Goal: Book appointment/travel/reservation: Book appointment/travel/reservation

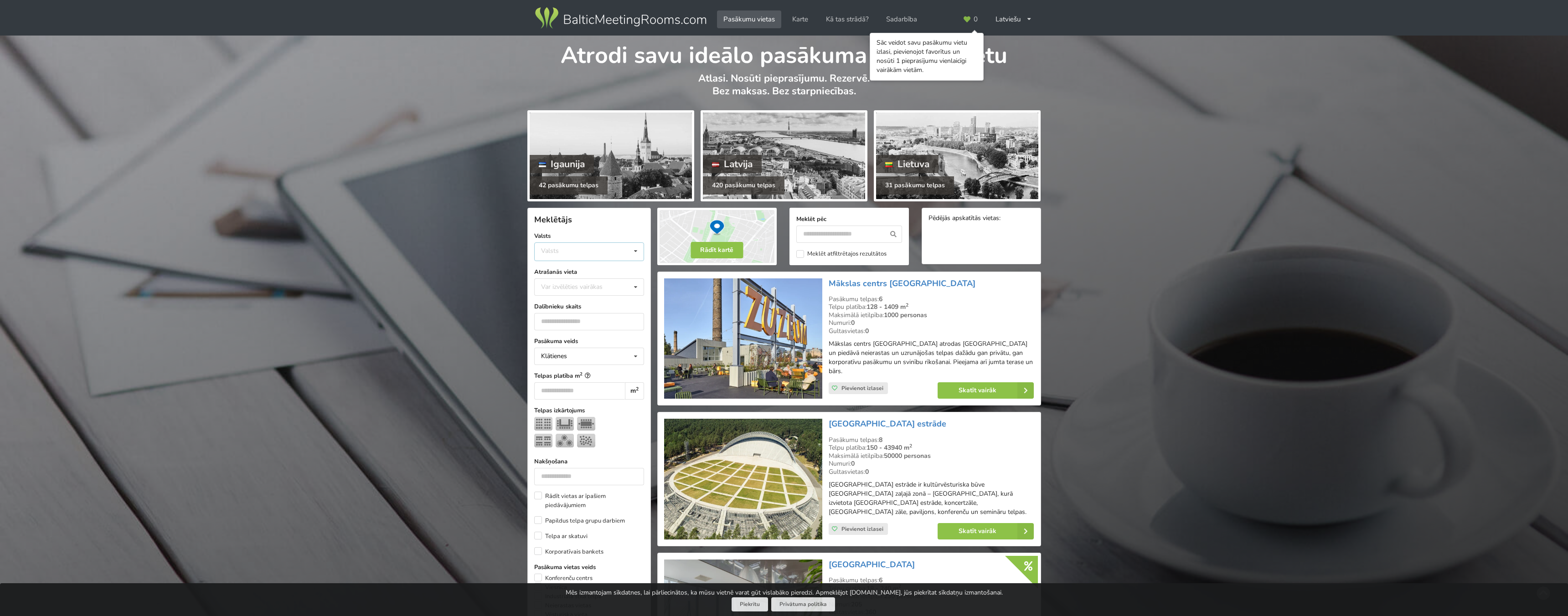
click at [604, 256] on div "Valsts Igaunija [GEOGRAPHIC_DATA] Lietuva" at bounding box center [589, 251] width 110 height 19
click at [589, 284] on div "Latvija" at bounding box center [589, 286] width 109 height 17
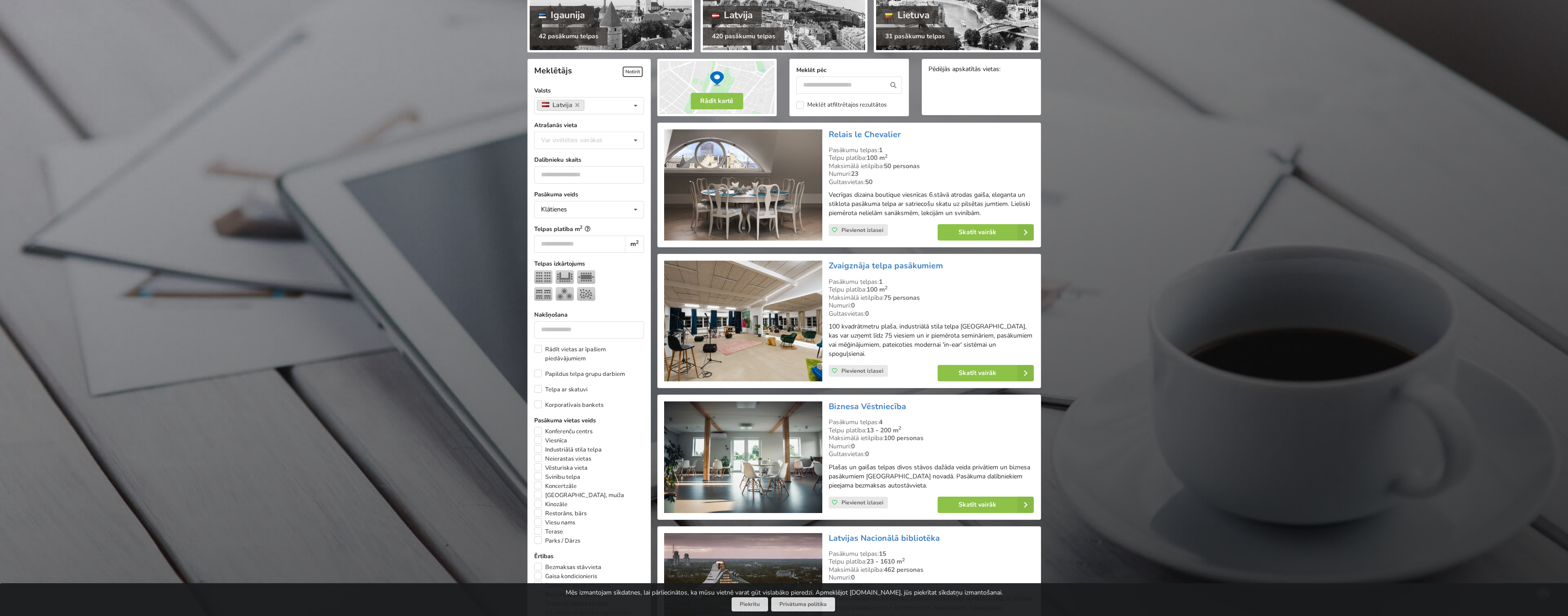
scroll to position [205, 0]
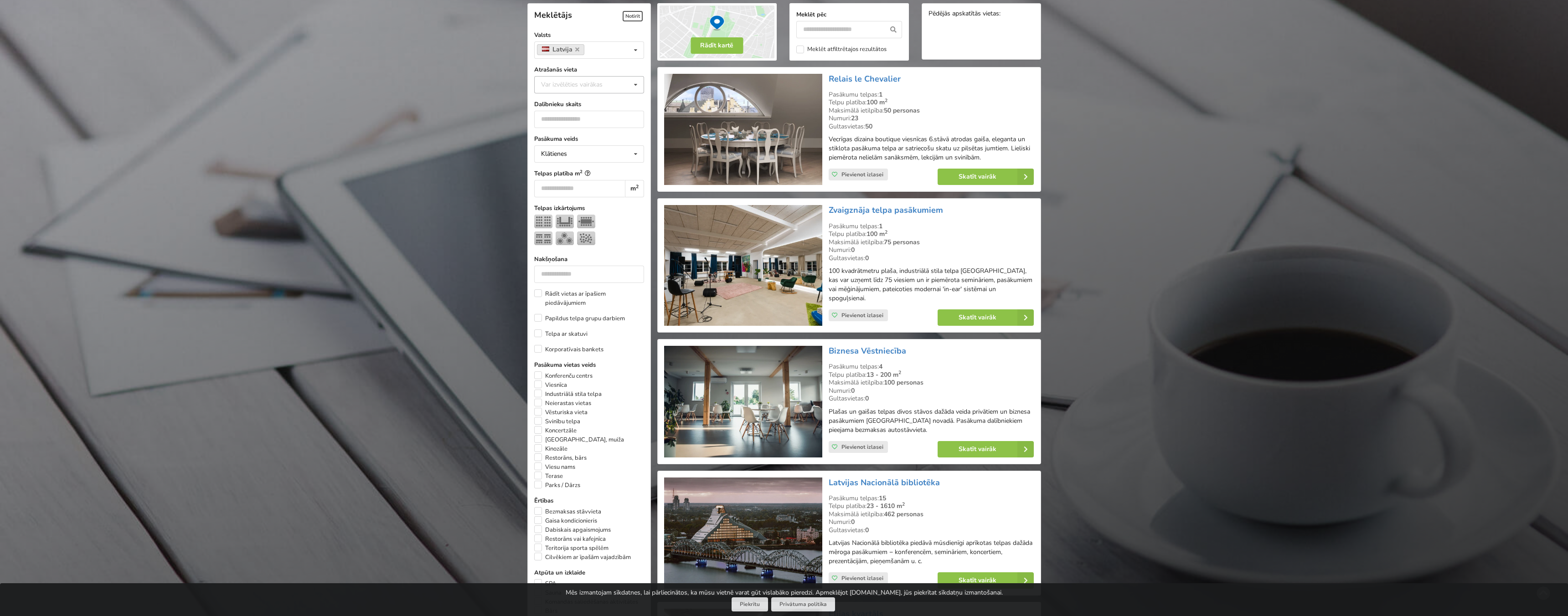
click at [605, 88] on div "Var izvēlēties vairākas" at bounding box center [581, 84] width 85 height 10
click at [571, 173] on div "[GEOGRAPHIC_DATA]" at bounding box center [589, 169] width 109 height 17
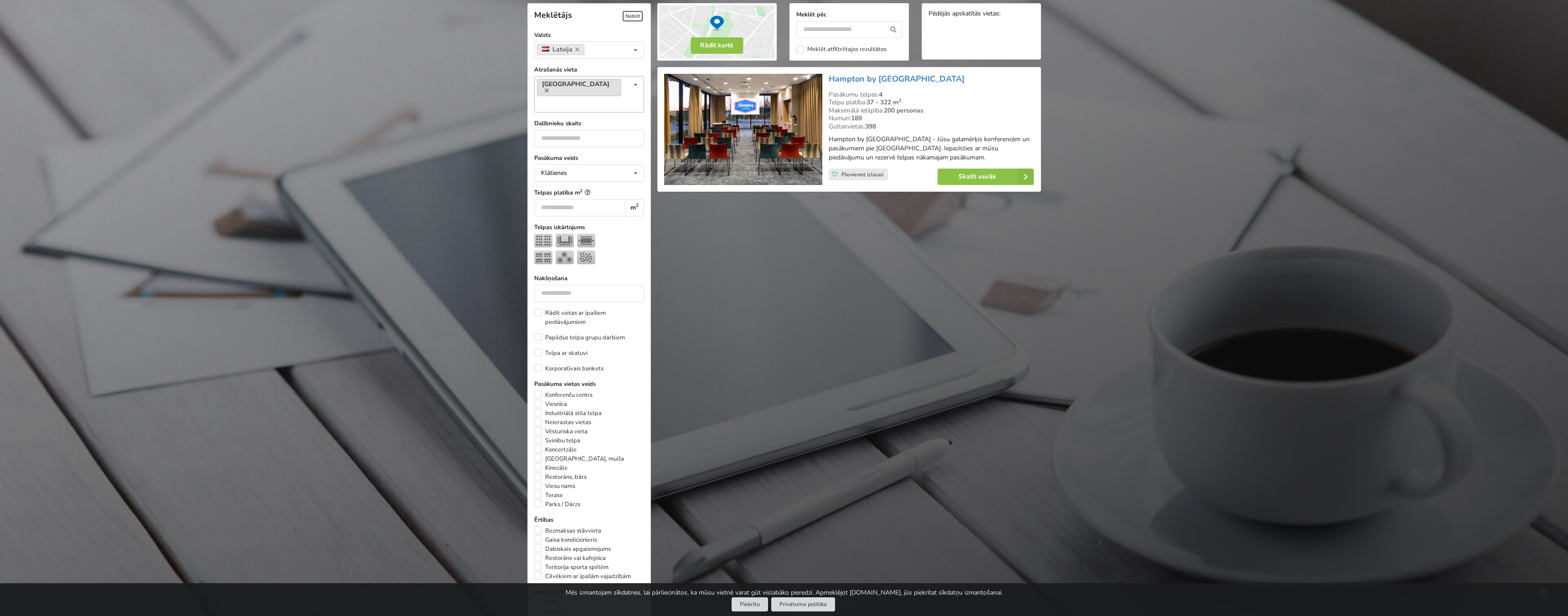
click at [598, 86] on link "[GEOGRAPHIC_DATA]" at bounding box center [579, 88] width 85 height 17
click at [549, 88] on icon at bounding box center [547, 91] width 4 height 6
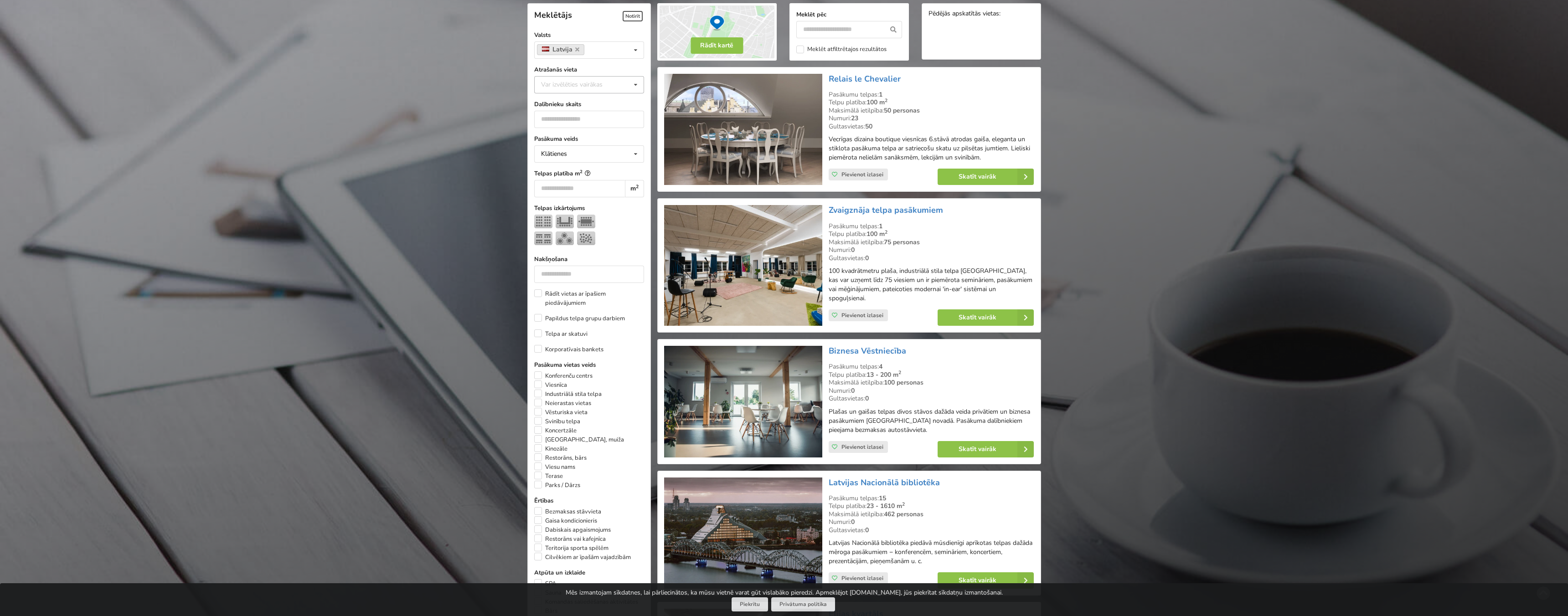
click at [626, 86] on div "Var izvēlēties vairākas Pārdaugava Teika Apšuciems Jūrkalne [GEOGRAPHIC_DATA] […" at bounding box center [589, 85] width 110 height 17
click at [581, 184] on div "[GEOGRAPHIC_DATA]" at bounding box center [589, 186] width 109 height 17
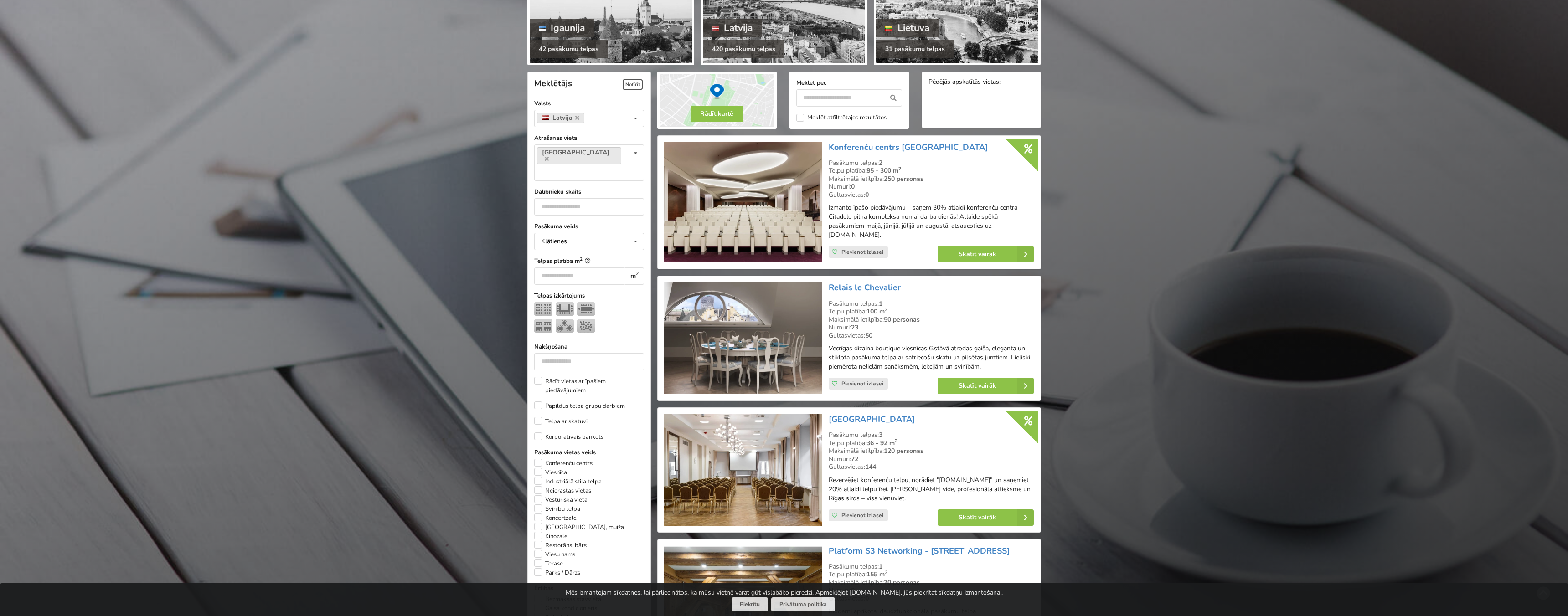
scroll to position [81, 0]
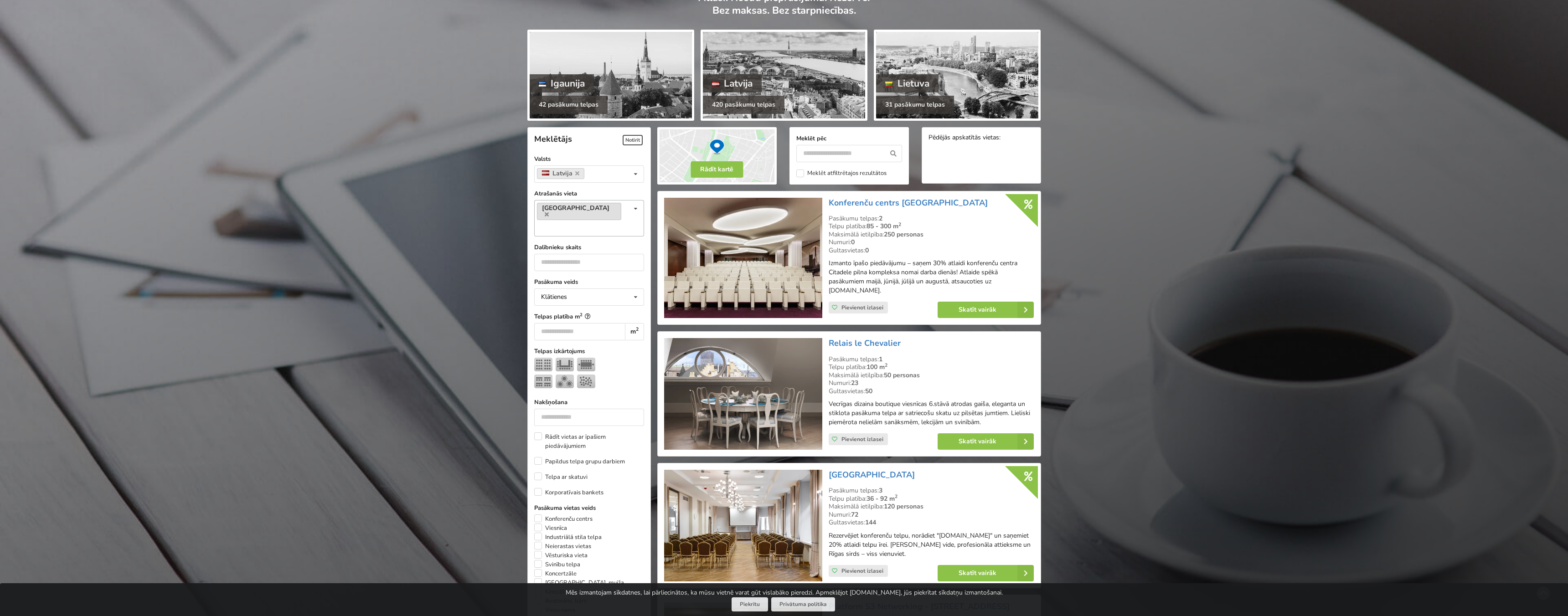
click at [561, 211] on link "[GEOGRAPHIC_DATA]" at bounding box center [579, 211] width 85 height 17
click at [549, 211] on icon at bounding box center [547, 214] width 4 height 6
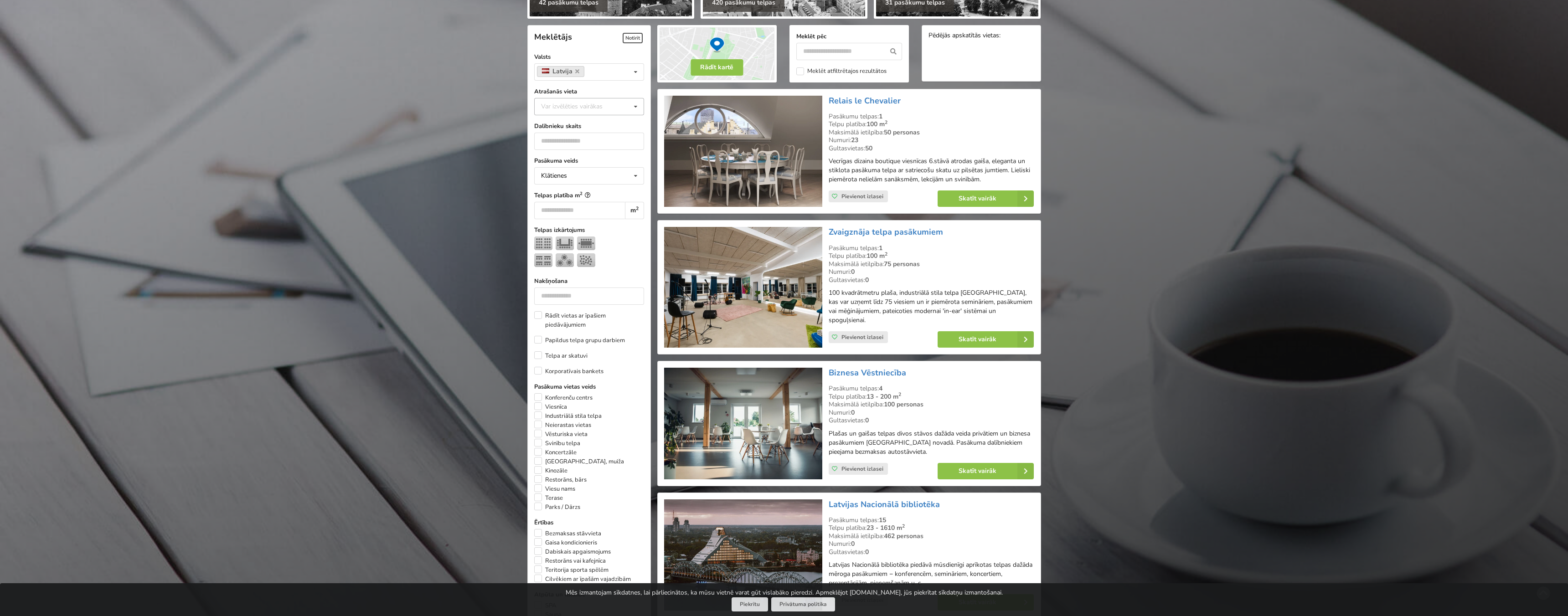
scroll to position [205, 0]
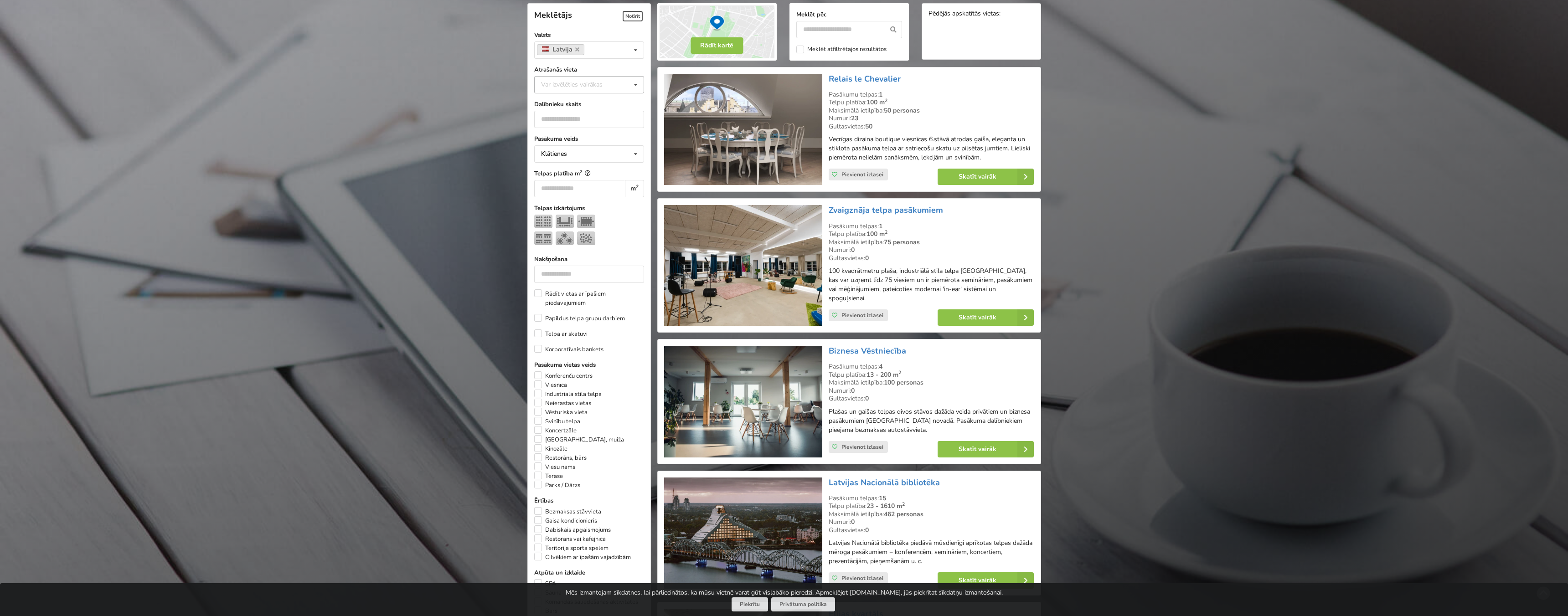
click at [635, 83] on icon at bounding box center [635, 85] width 13 height 17
click at [567, 201] on div "Vecrīga" at bounding box center [589, 203] width 109 height 17
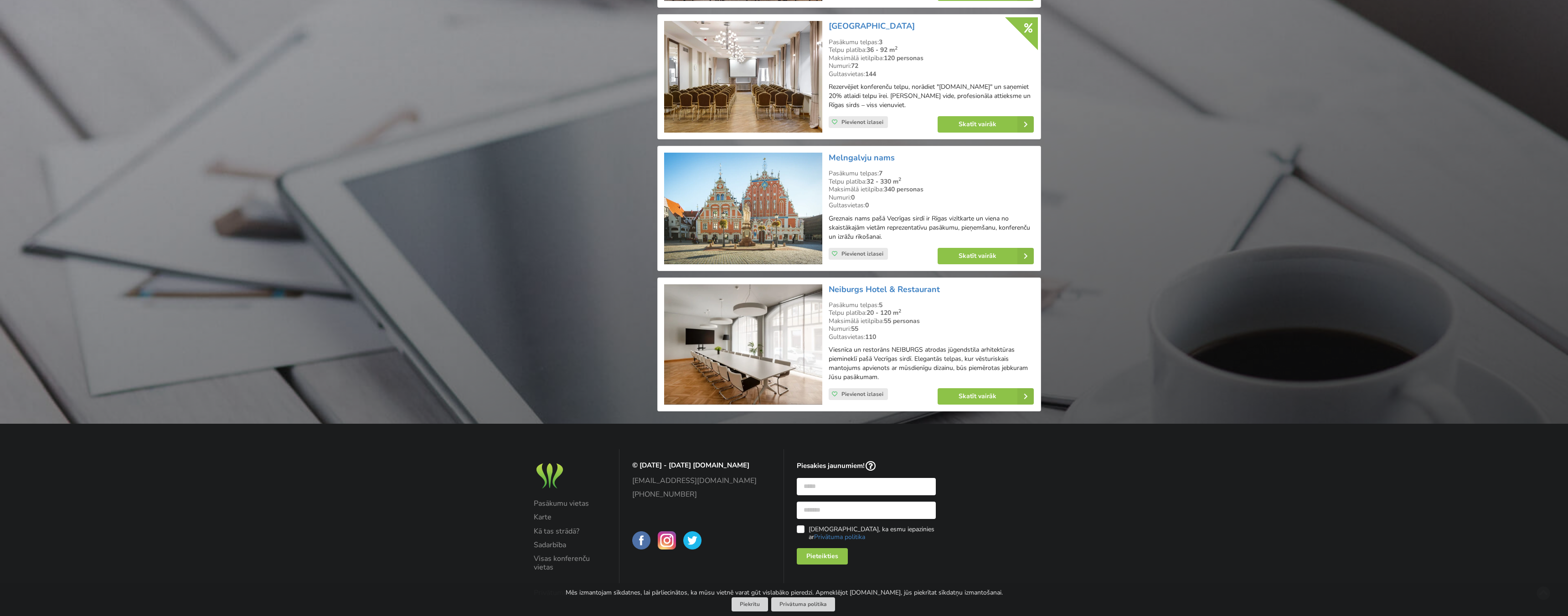
scroll to position [1894, 0]
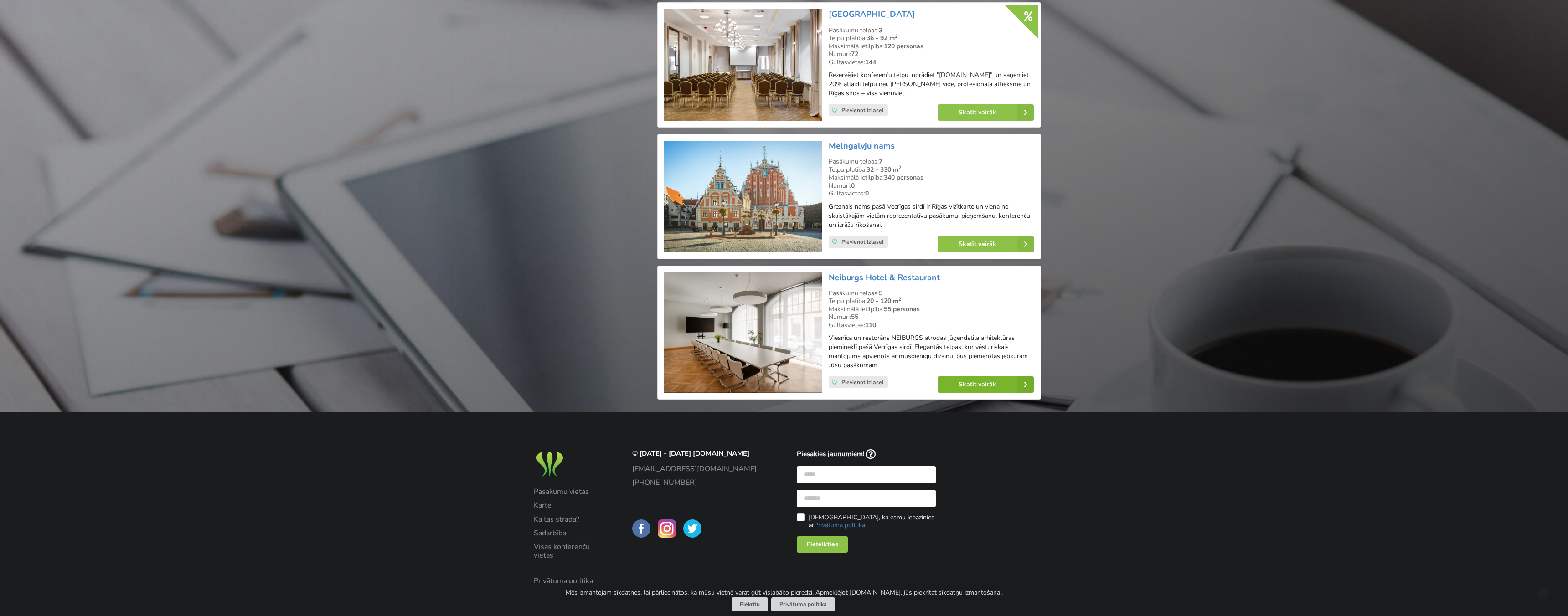
click at [983, 393] on link "Skatīt vairāk" at bounding box center [985, 385] width 96 height 16
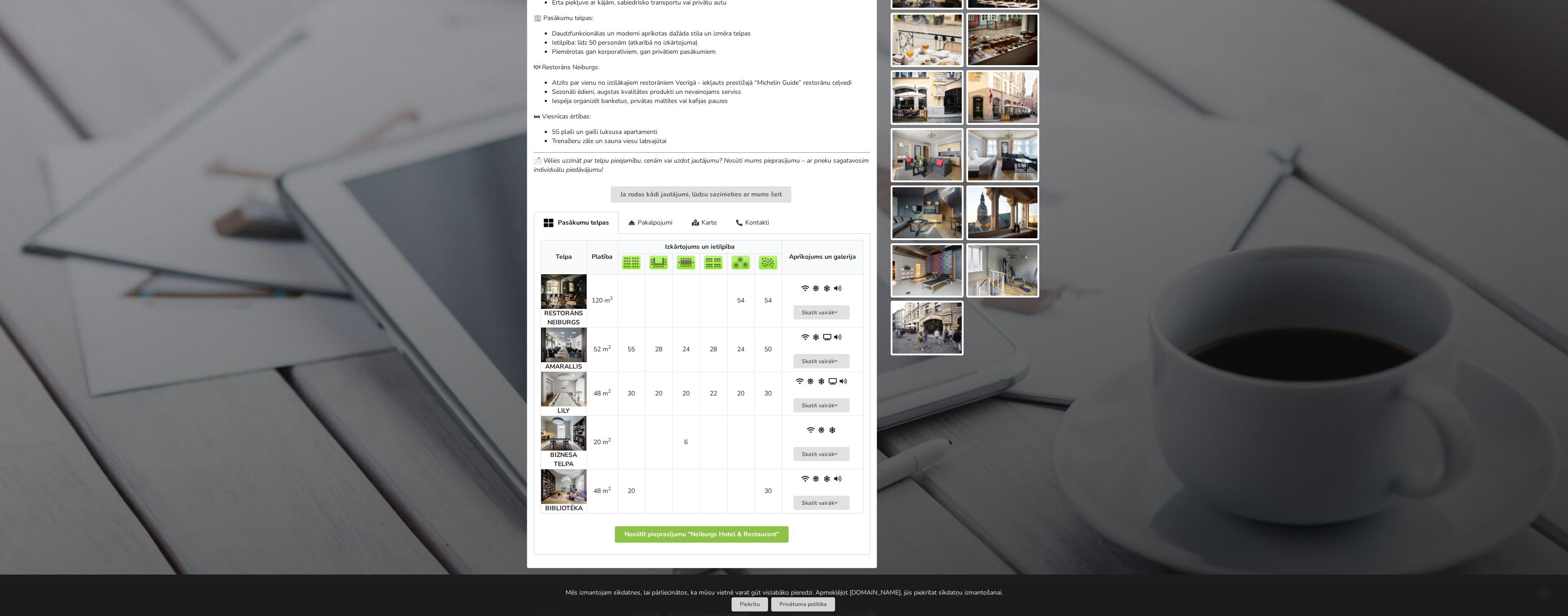
scroll to position [392, 0]
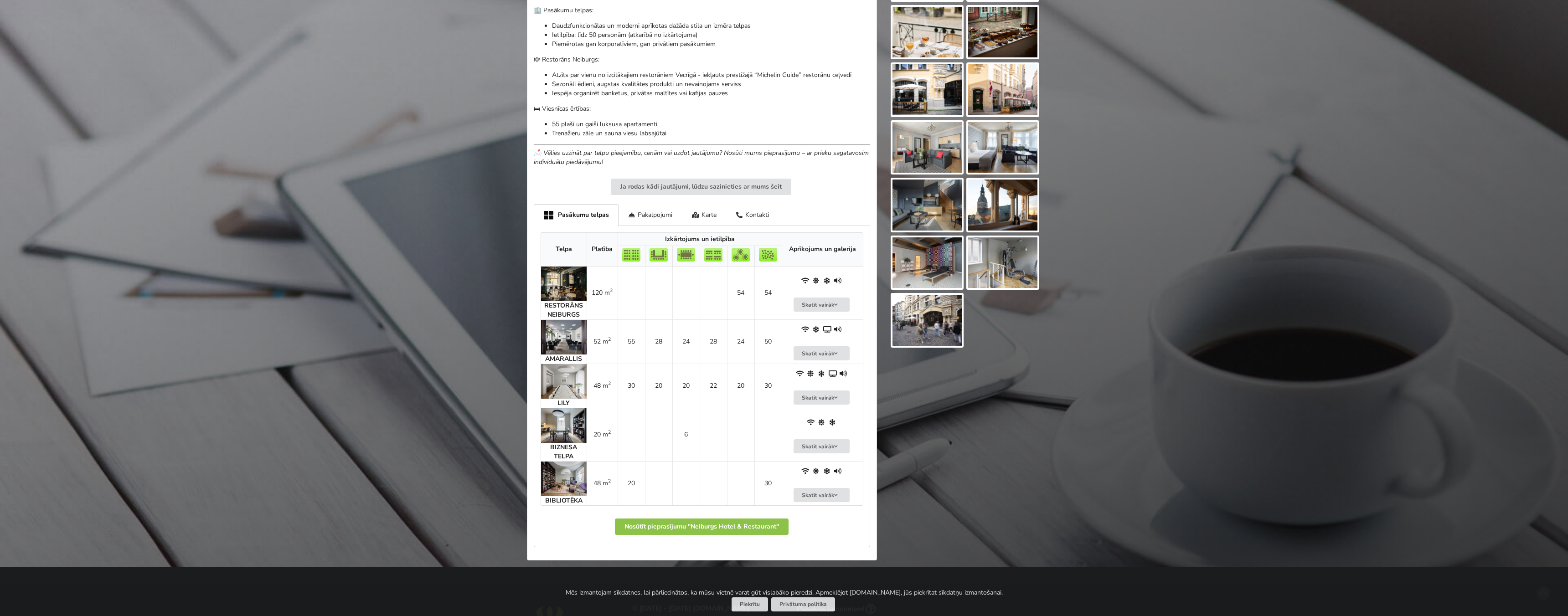
click at [567, 478] on img at bounding box center [564, 479] width 46 height 35
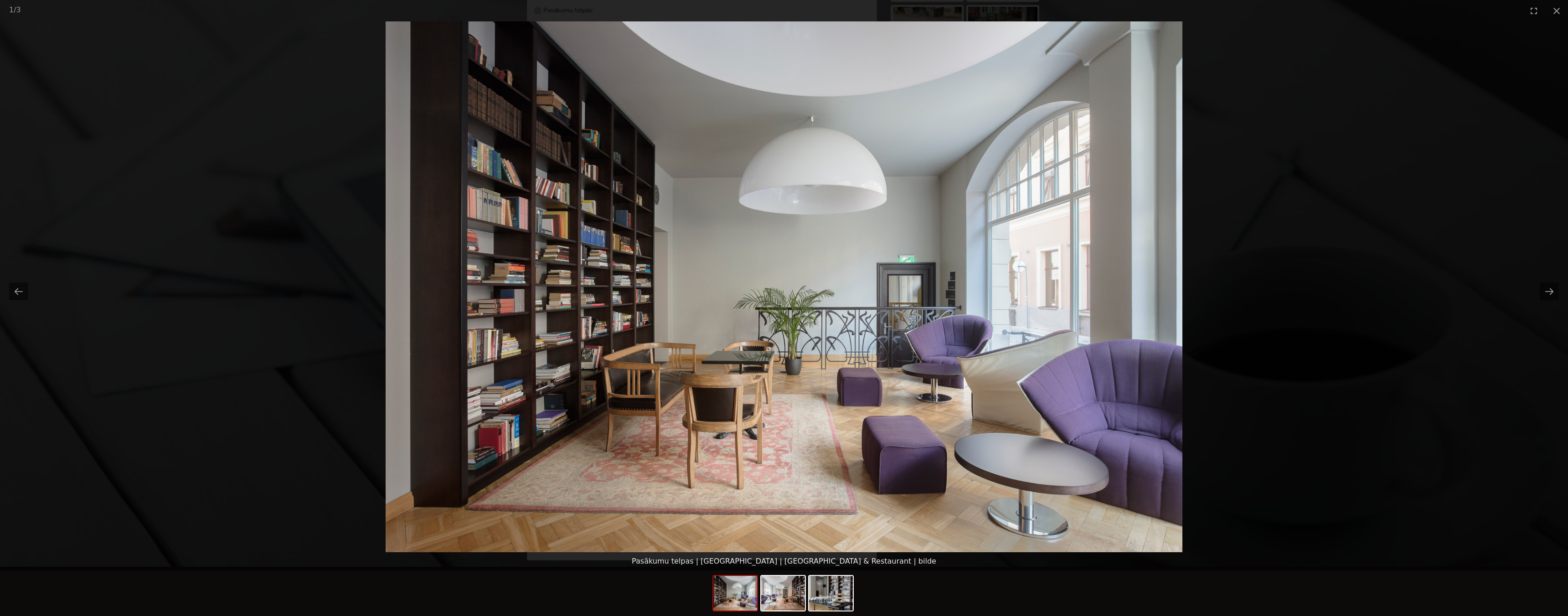
click at [1261, 264] on picture at bounding box center [784, 287] width 1568 height 531
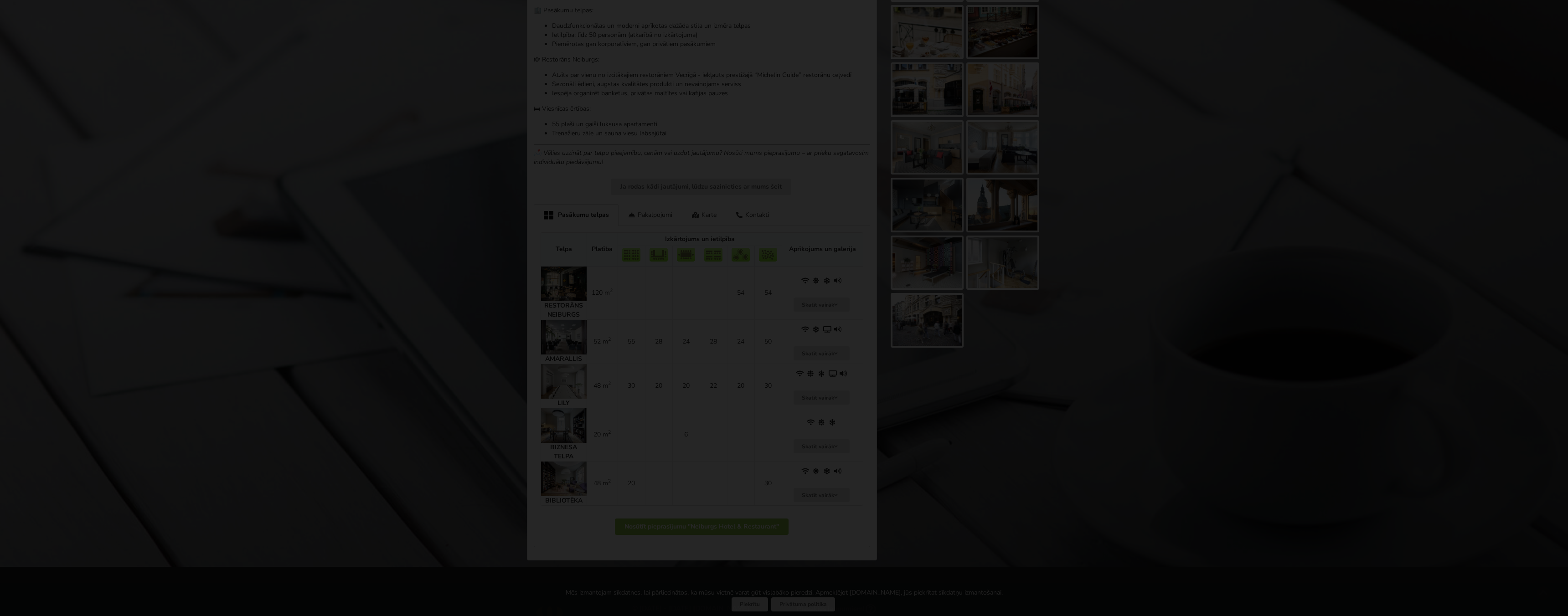
scroll to position [0, 0]
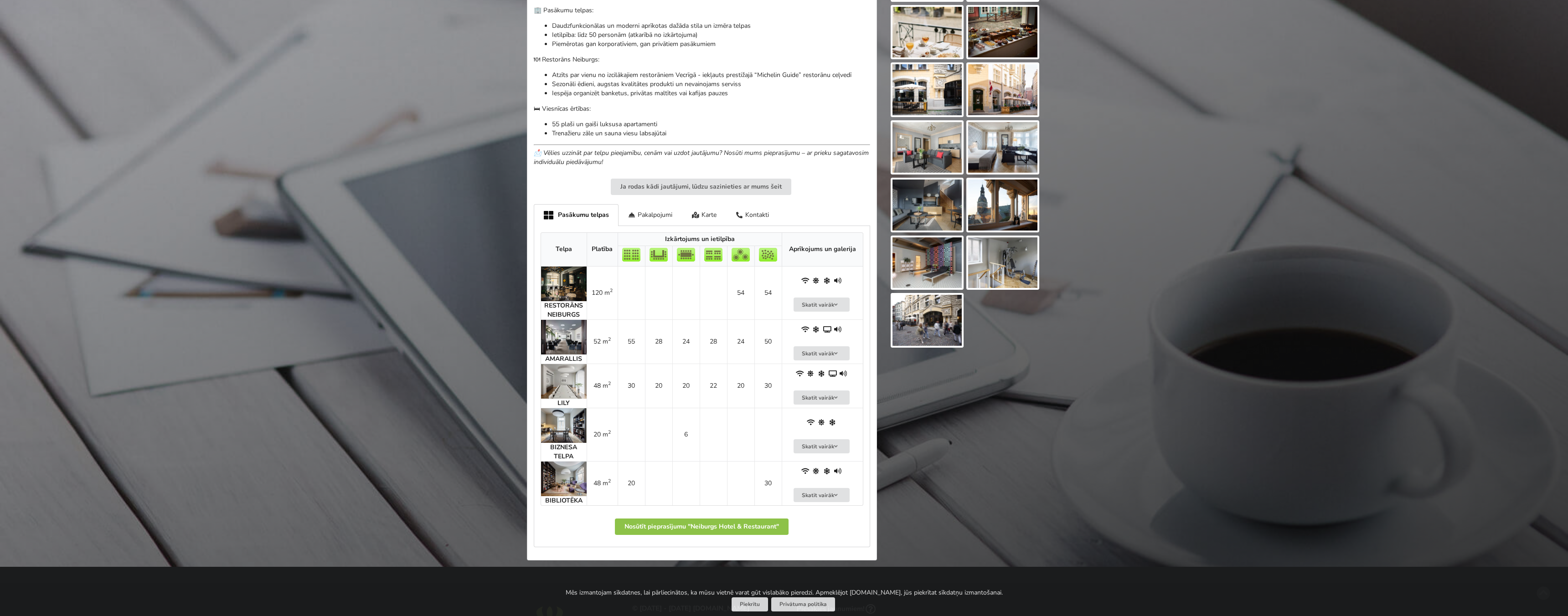
click at [567, 427] on img at bounding box center [564, 425] width 46 height 35
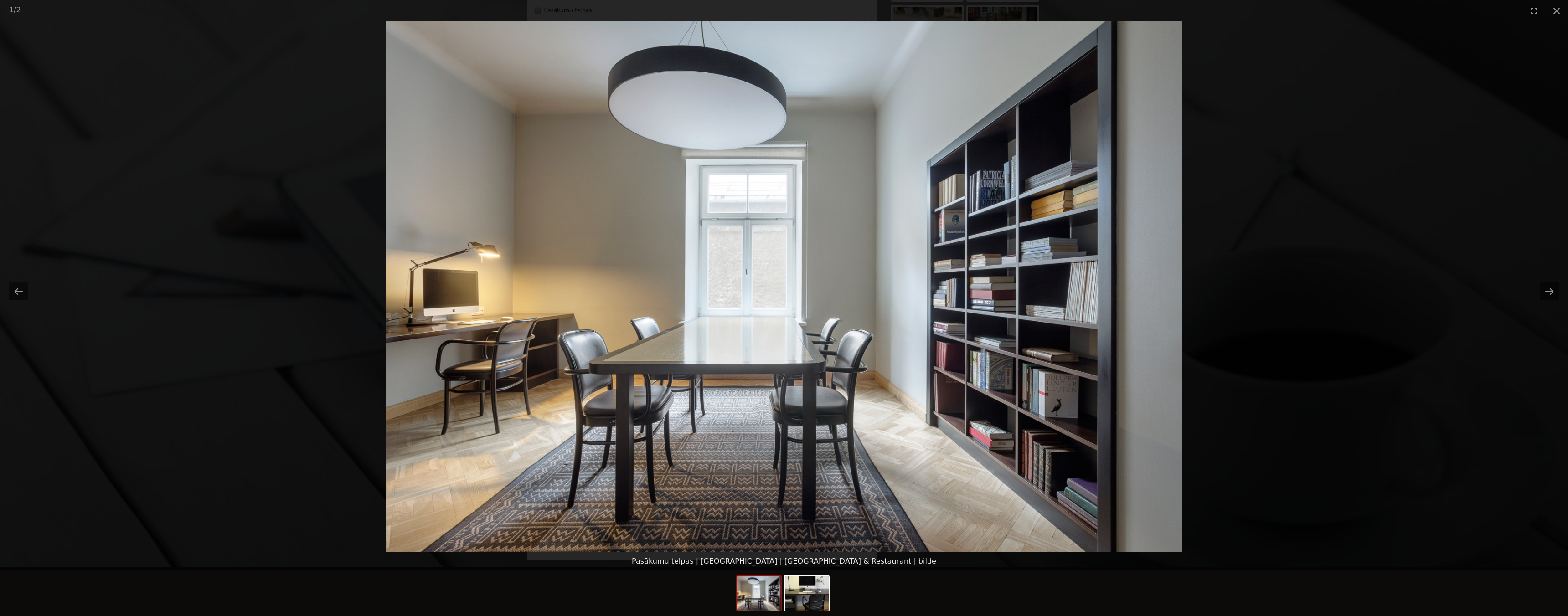
click at [1254, 249] on picture at bounding box center [784, 287] width 1568 height 531
click at [1416, 273] on picture at bounding box center [784, 287] width 1568 height 531
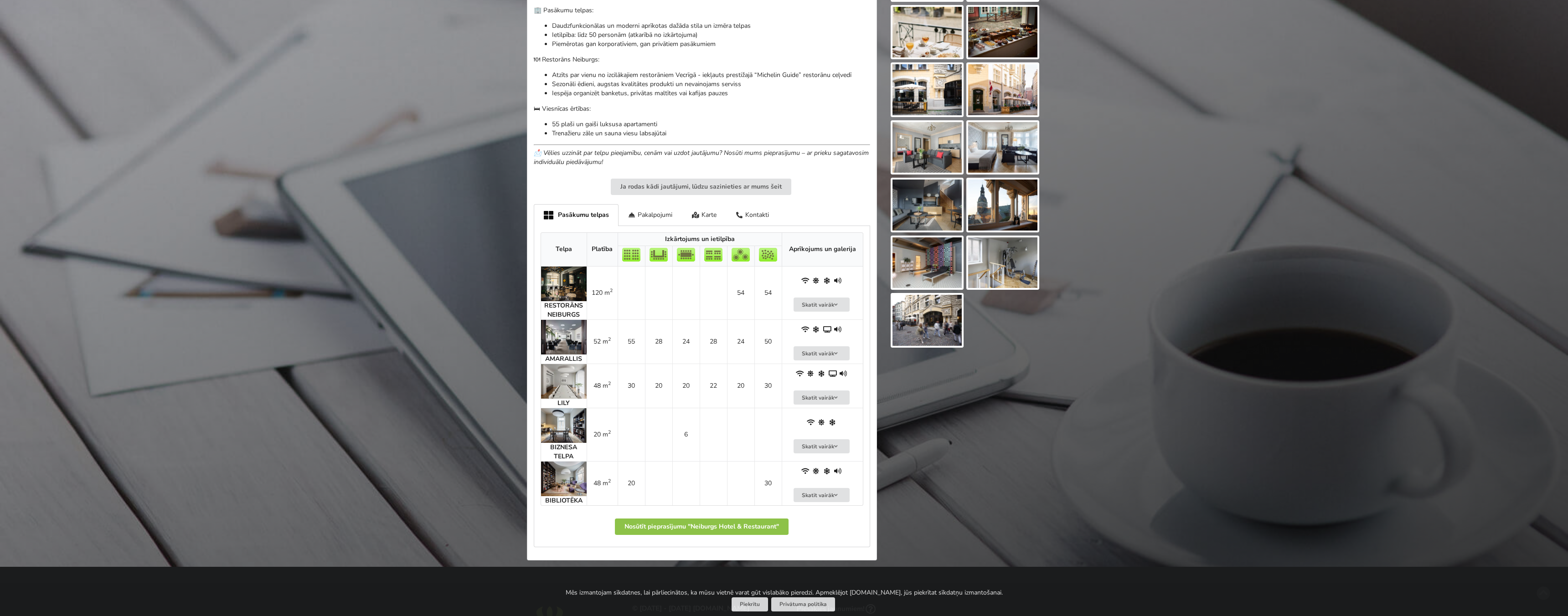
click at [570, 384] on img at bounding box center [564, 381] width 46 height 35
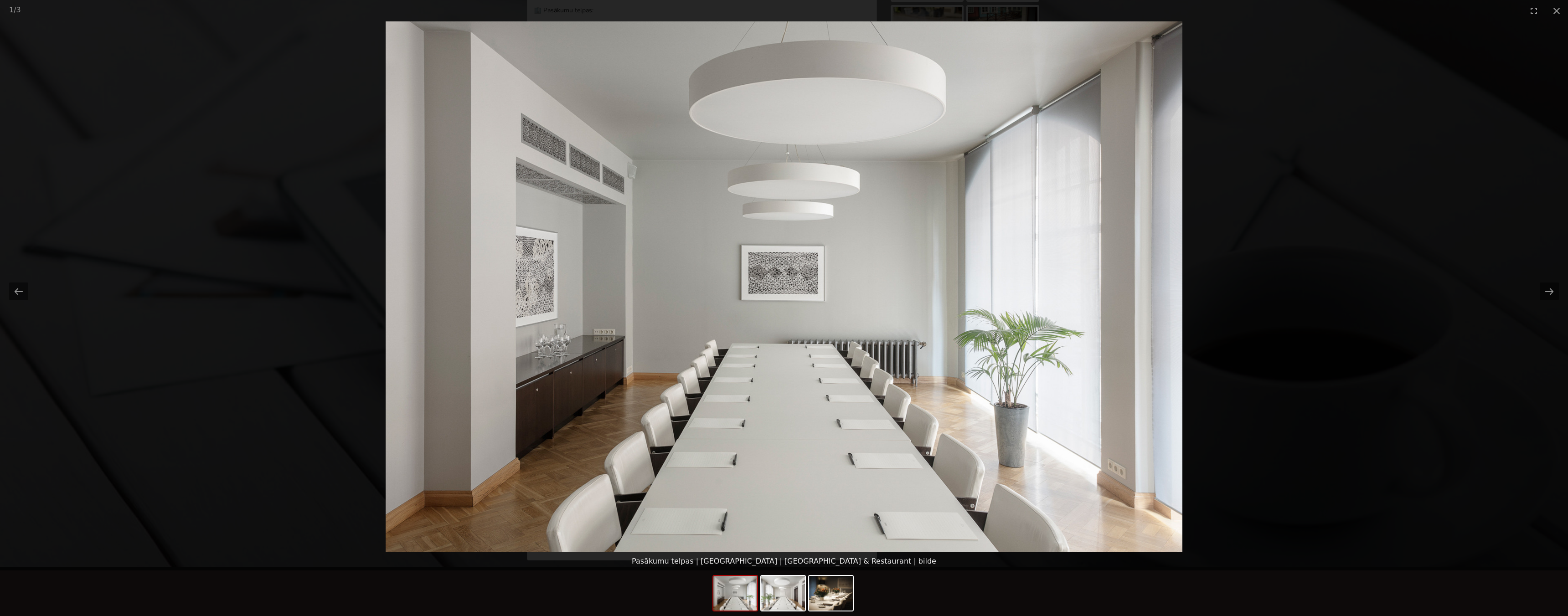
click at [1251, 274] on picture at bounding box center [784, 287] width 1568 height 531
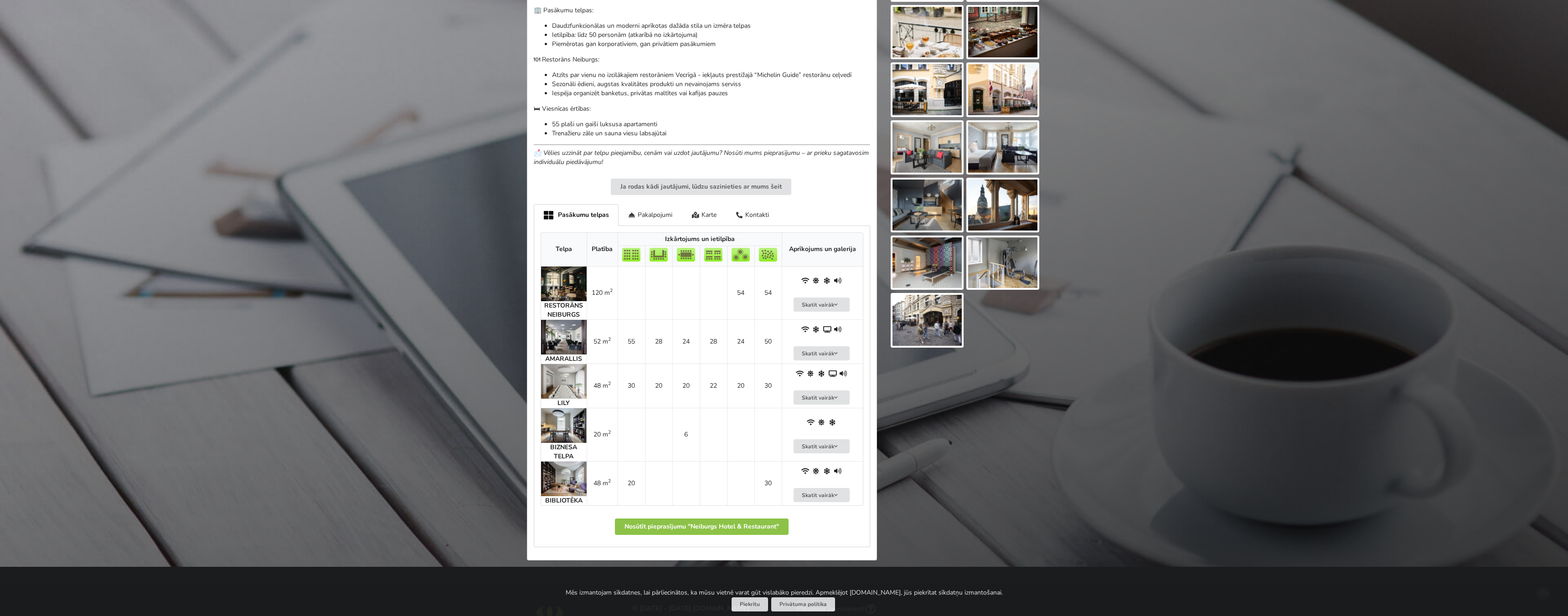
click at [574, 344] on img at bounding box center [564, 337] width 46 height 35
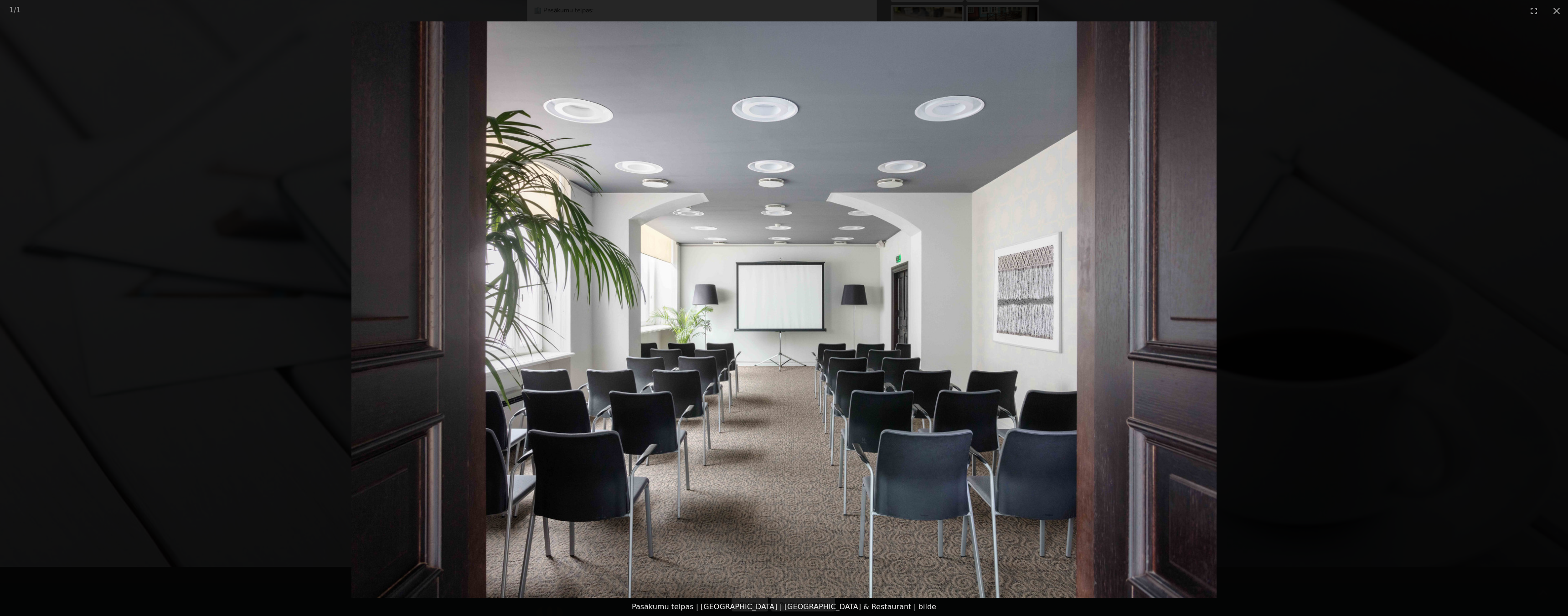
click at [1287, 233] on picture at bounding box center [784, 309] width 1568 height 576
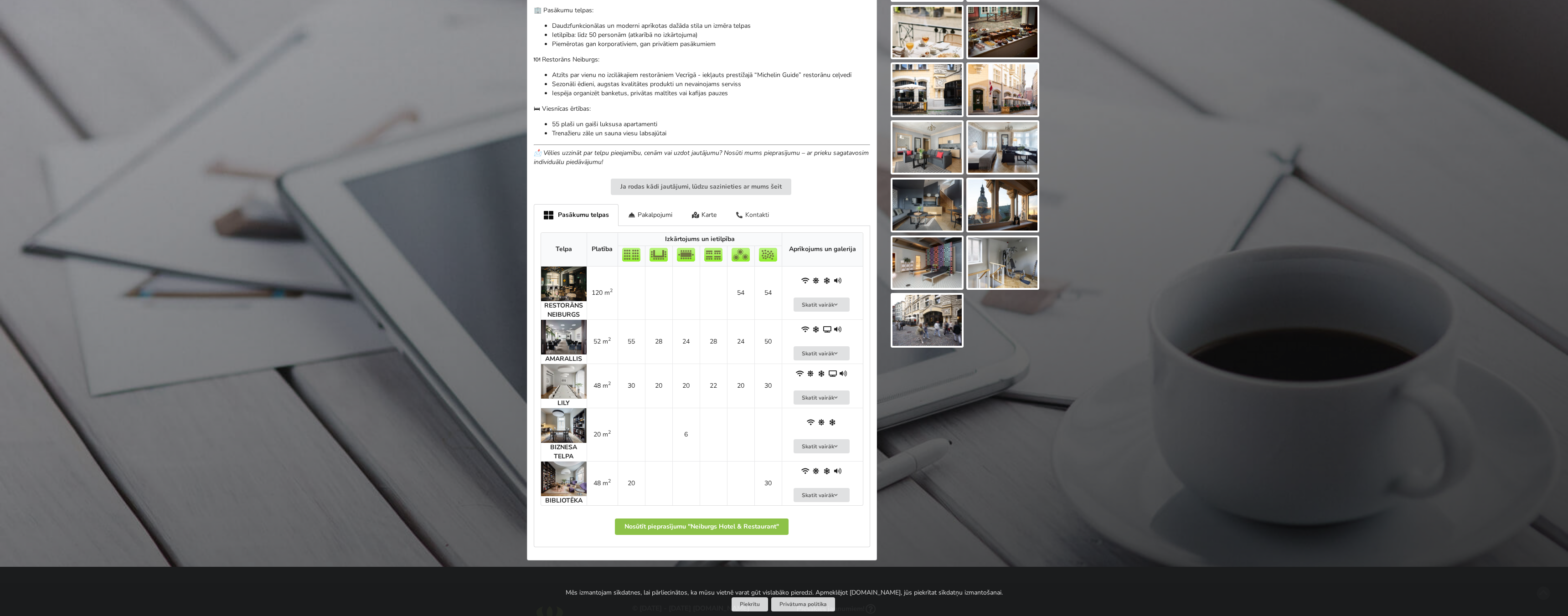
click at [751, 216] on div "Kontakti" at bounding box center [752, 214] width 53 height 21
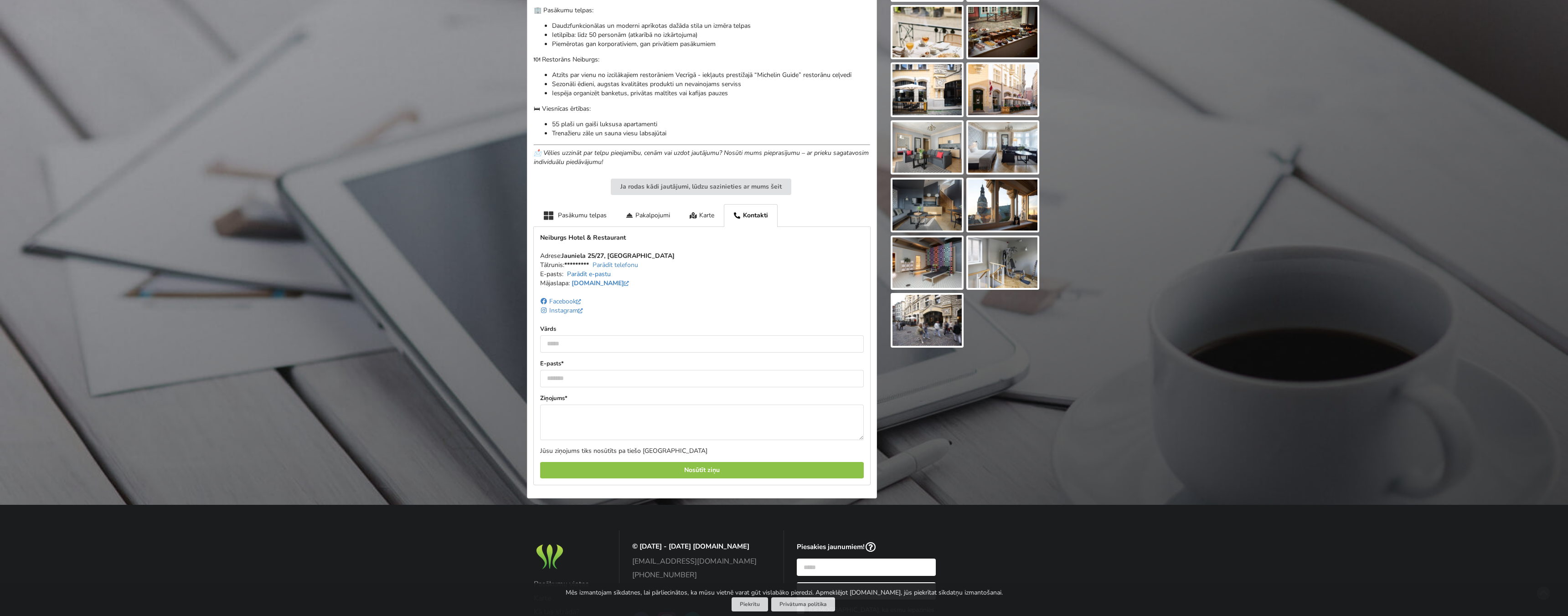
click at [601, 273] on link "Parādīt e-pastu" at bounding box center [589, 274] width 44 height 9
